Goal: Go to known website: Go to known website

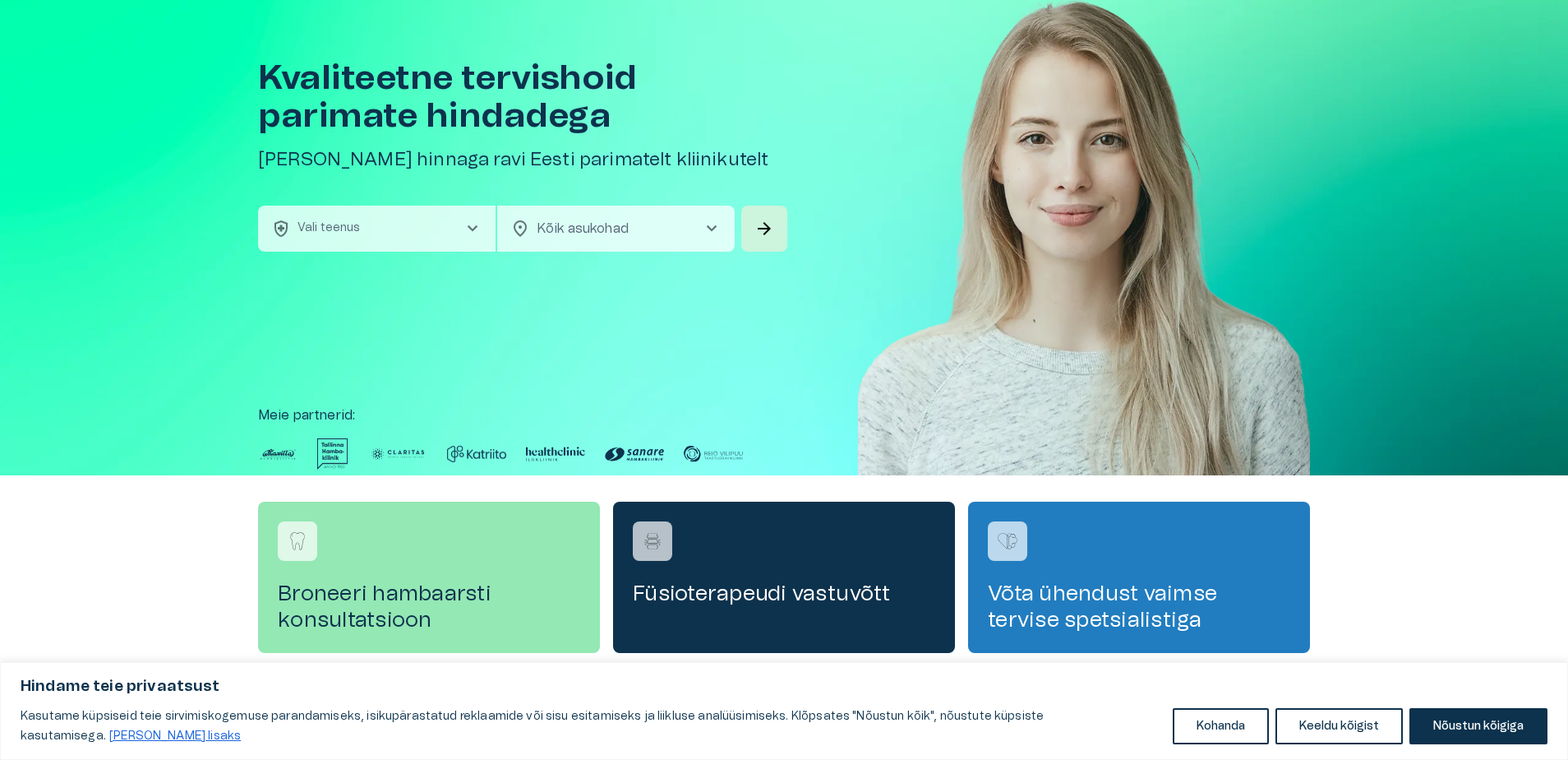
scroll to position [82, 0]
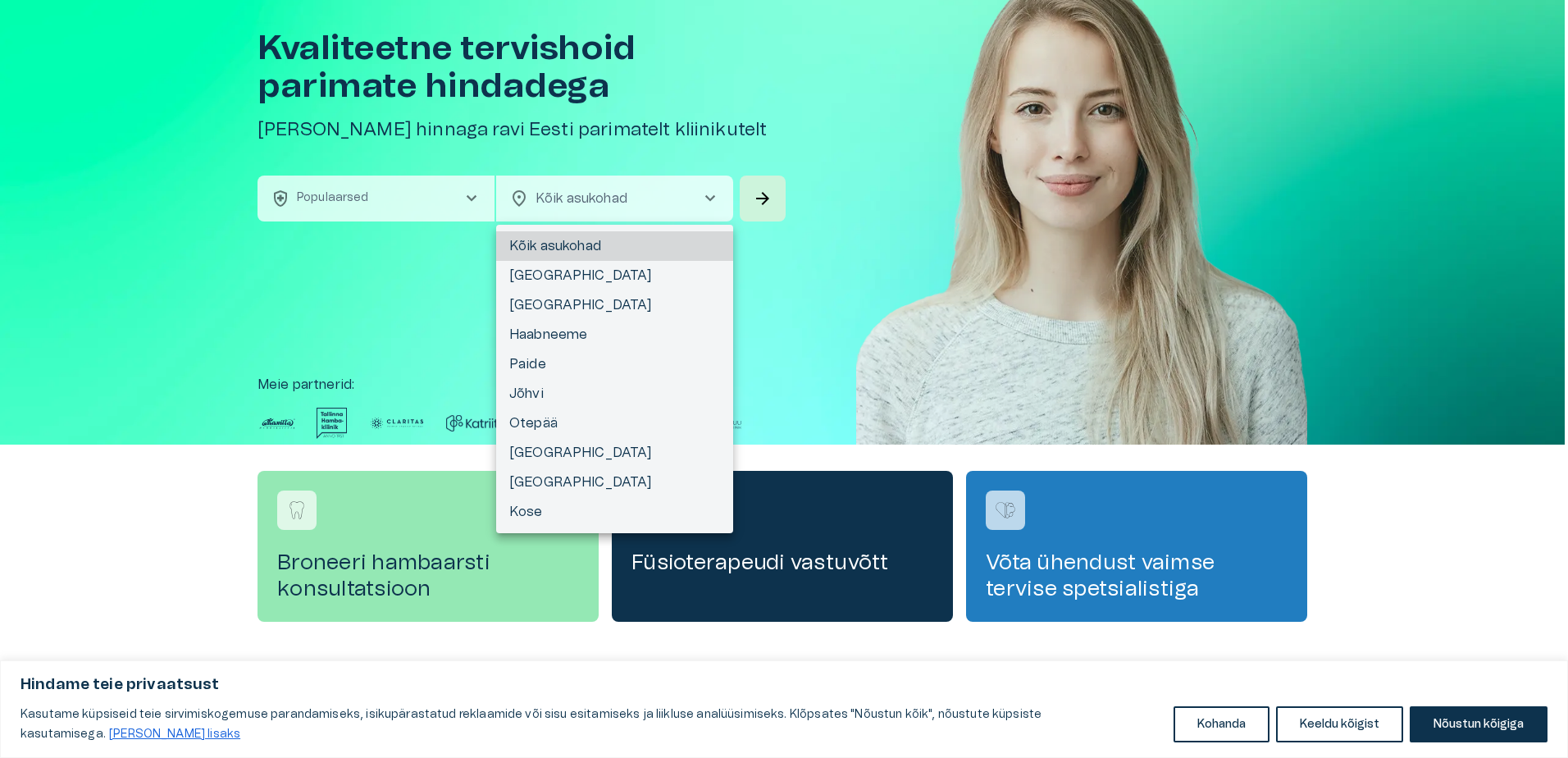
click at [563, 196] on body "Hindame teie privaatsust Kasutame küpsiseid teie sirvimiskogemuse parandamiseks…" at bounding box center [784, 297] width 1568 height 758
click at [408, 204] on div at bounding box center [784, 379] width 1568 height 758
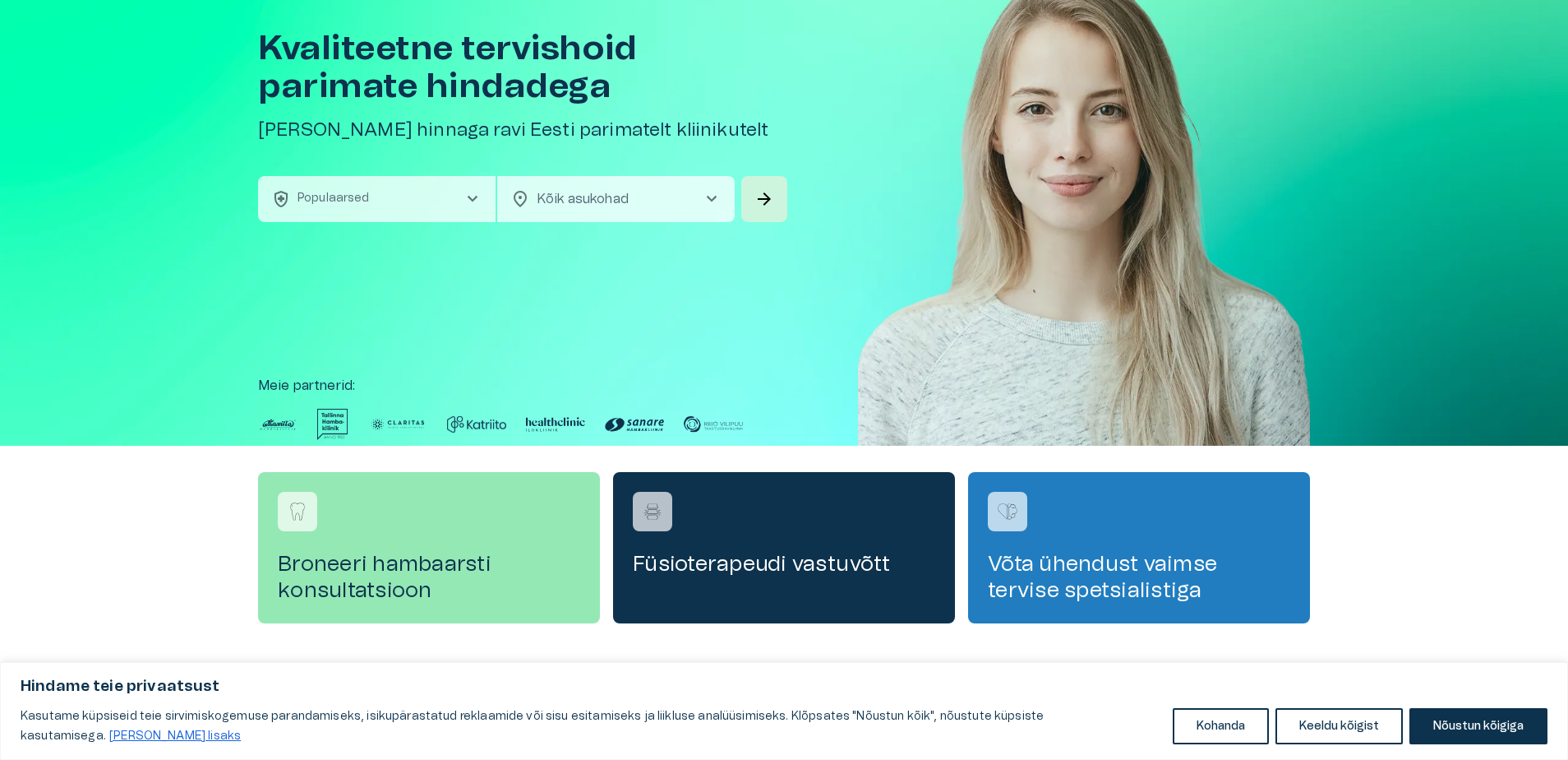
click at [469, 197] on span "chevron_right" at bounding box center [472, 199] width 20 height 20
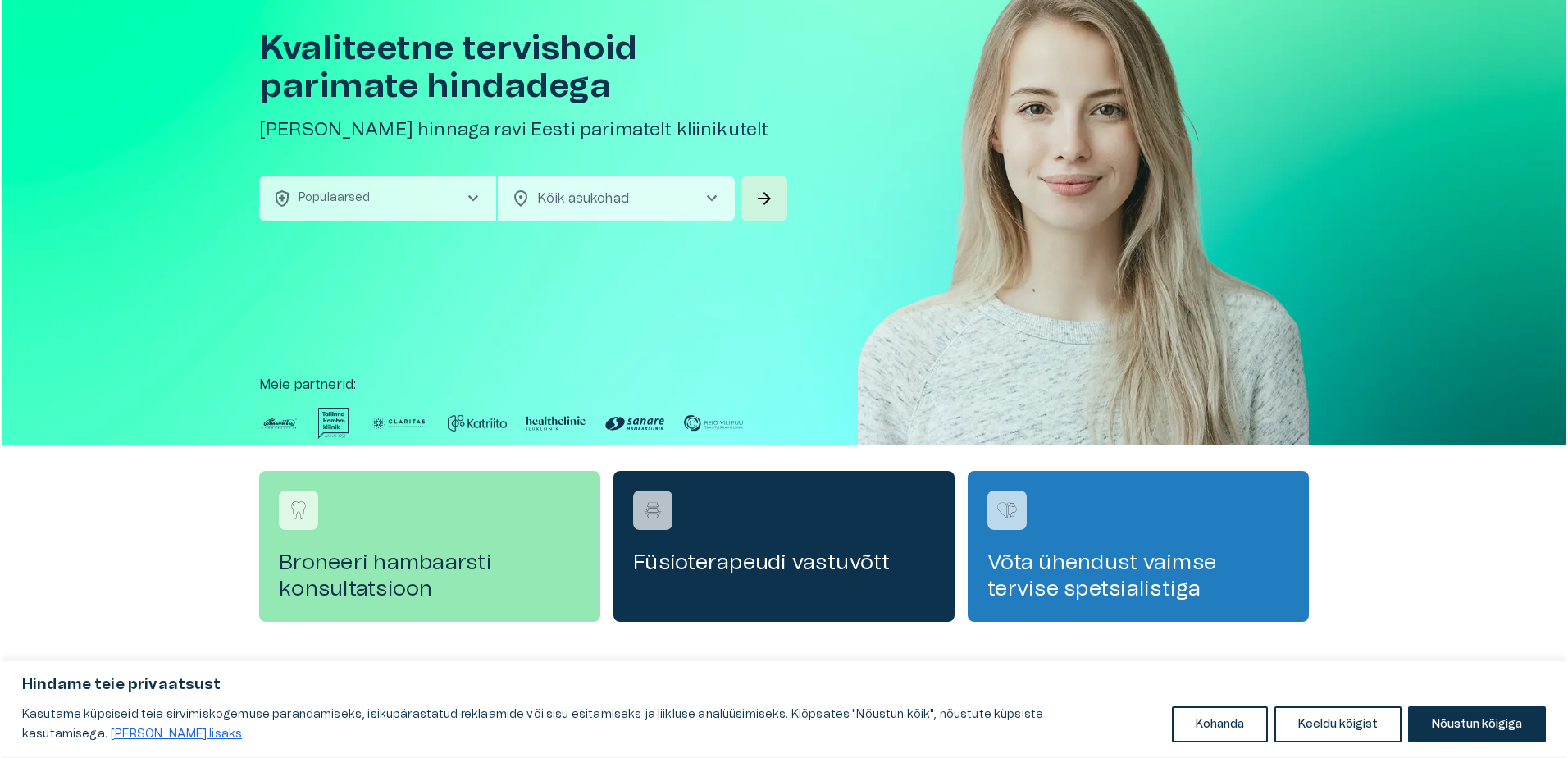
scroll to position [46, 0]
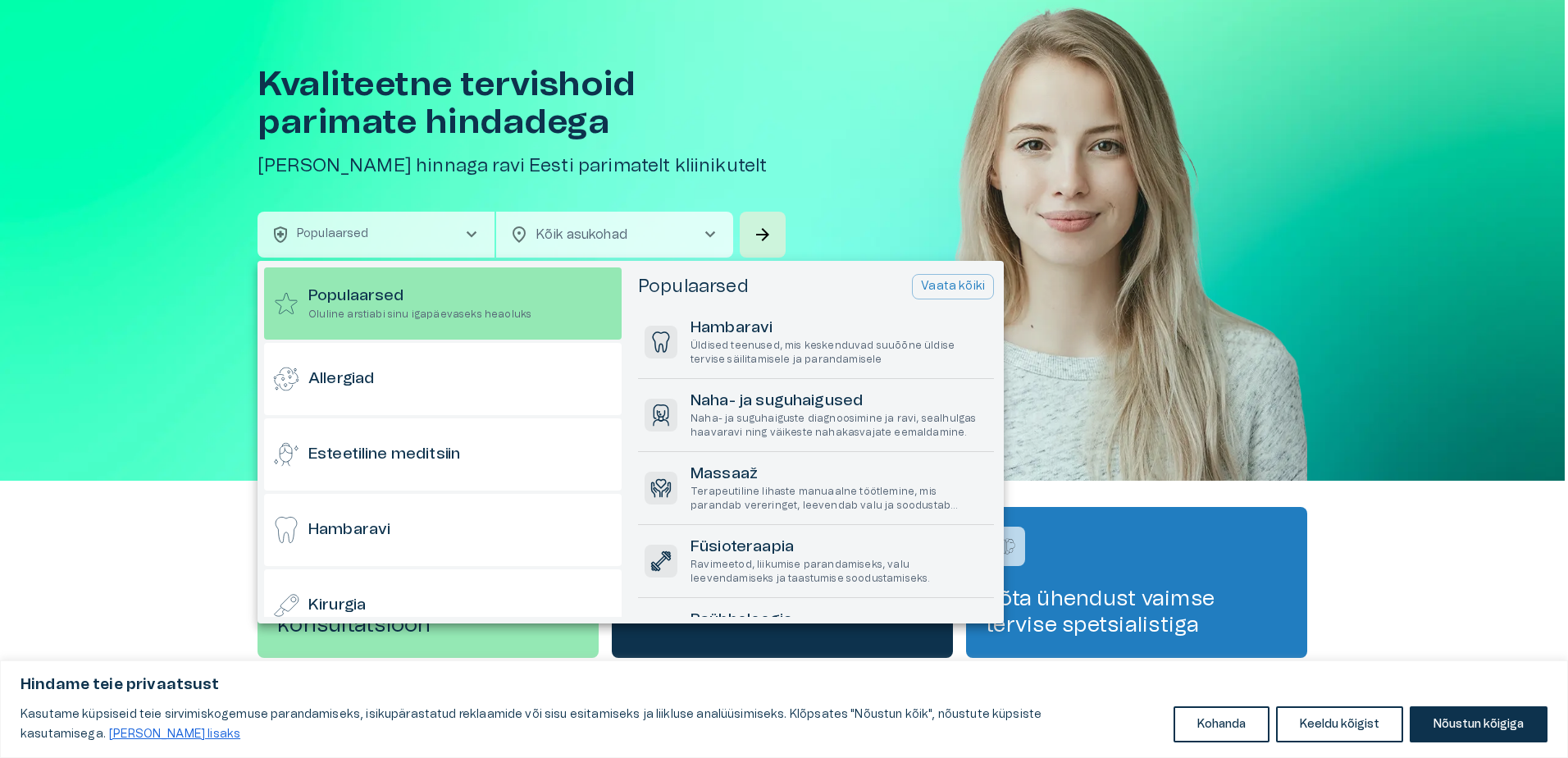
click at [853, 151] on div at bounding box center [784, 379] width 1568 height 758
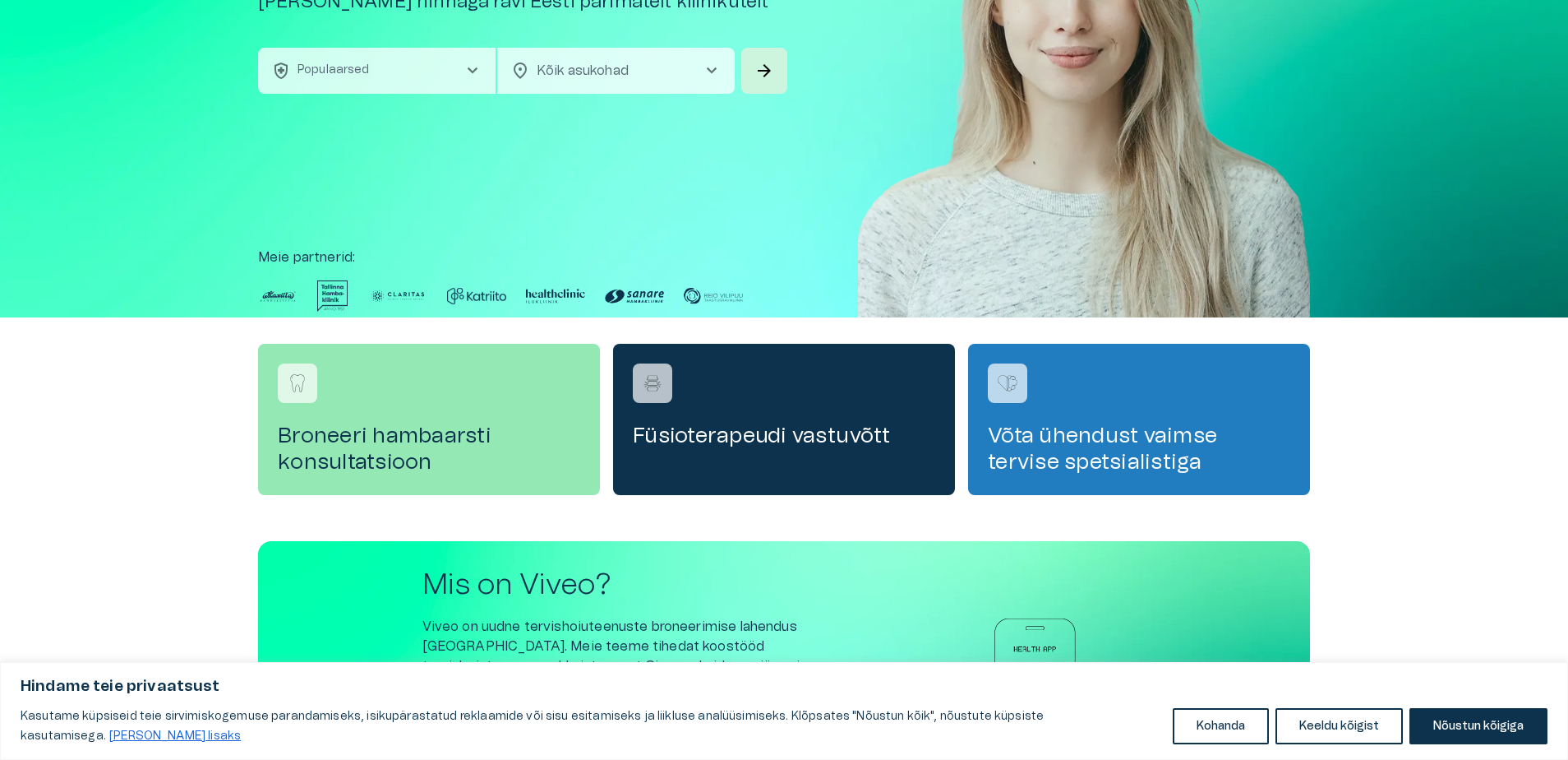
scroll to position [375, 0]
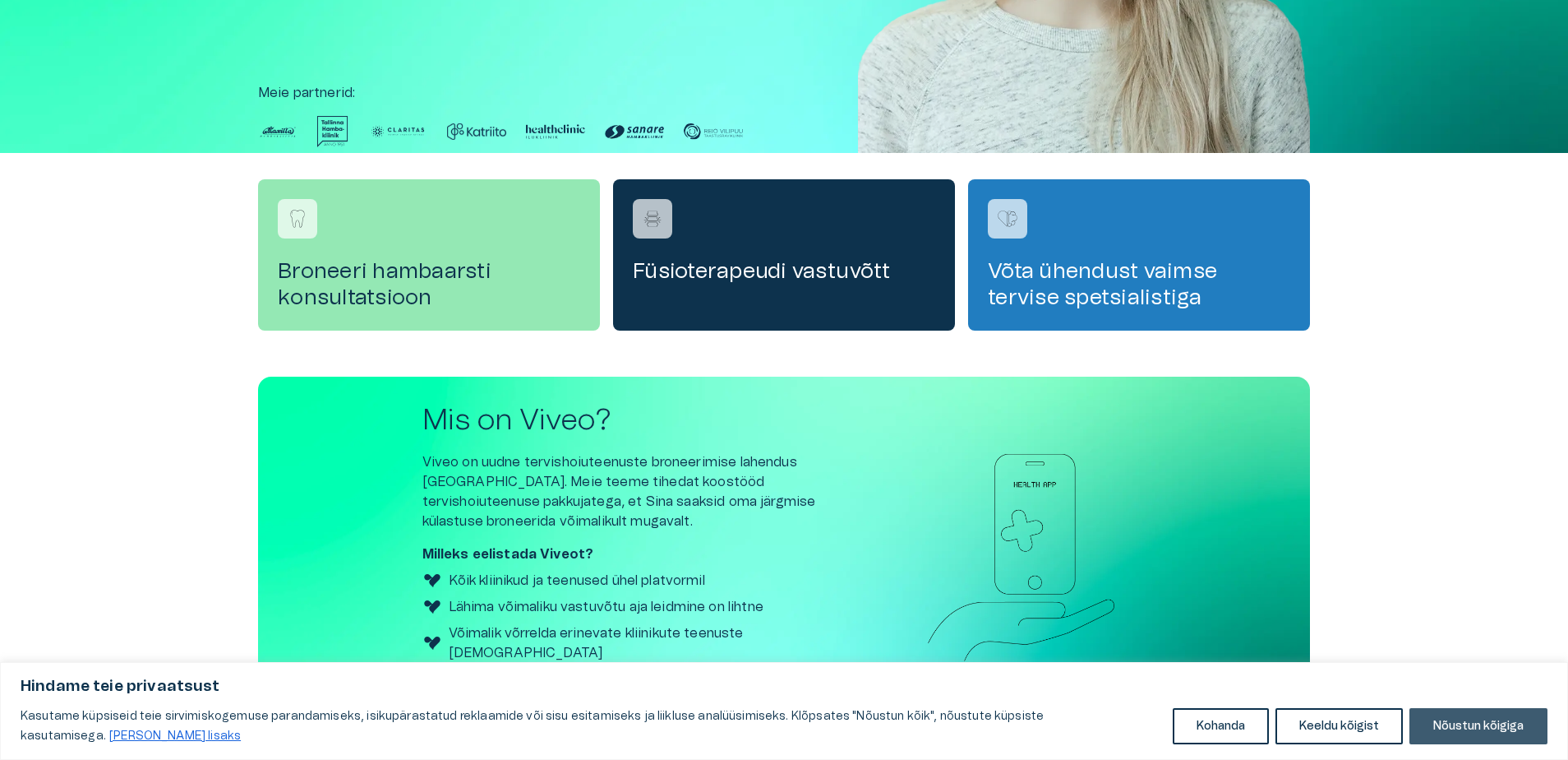
click at [1442, 722] on button "Nõustun kõigiga" at bounding box center [1478, 726] width 138 height 36
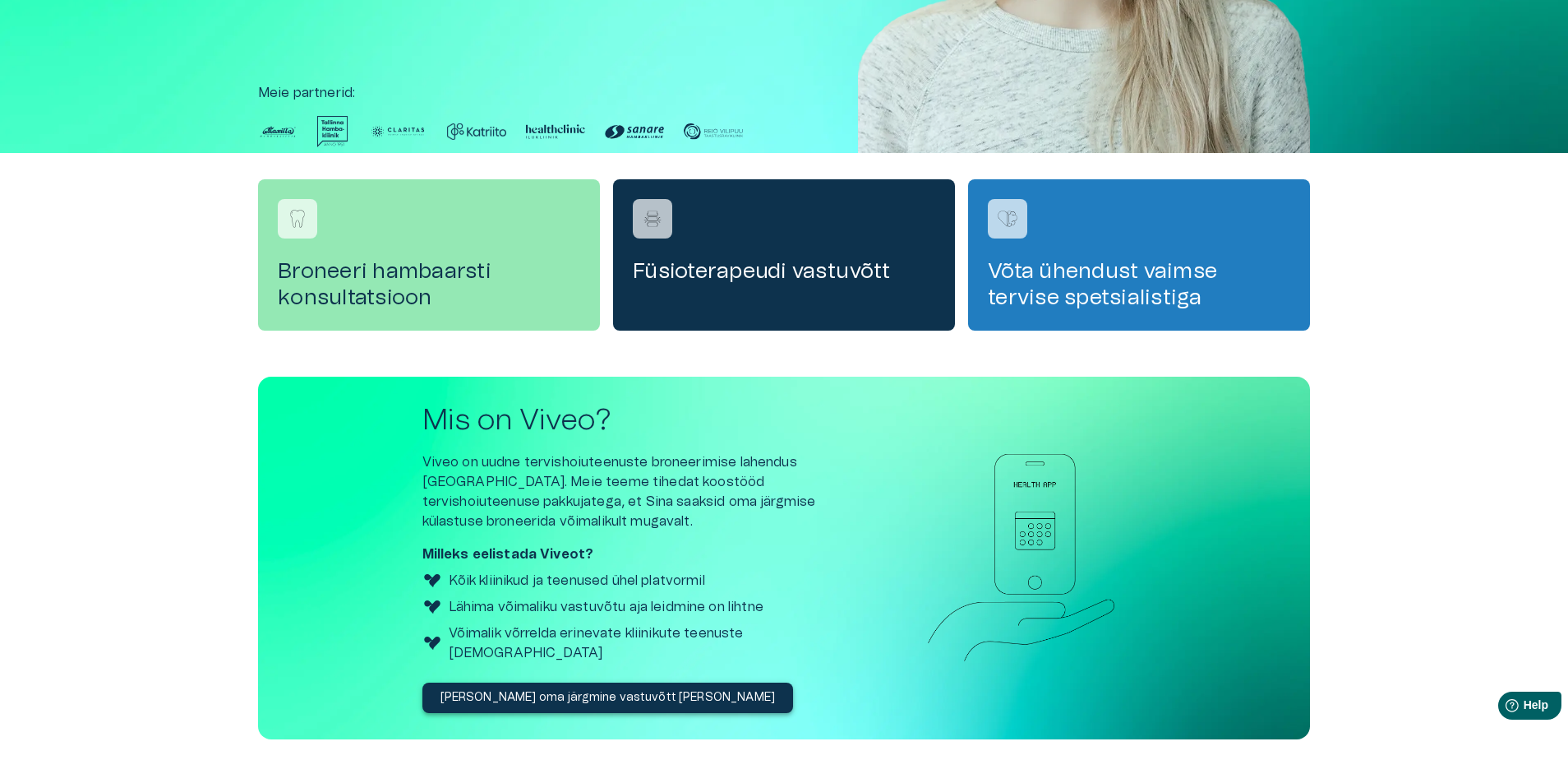
scroll to position [455, 0]
